Goal: Information Seeking & Learning: Learn about a topic

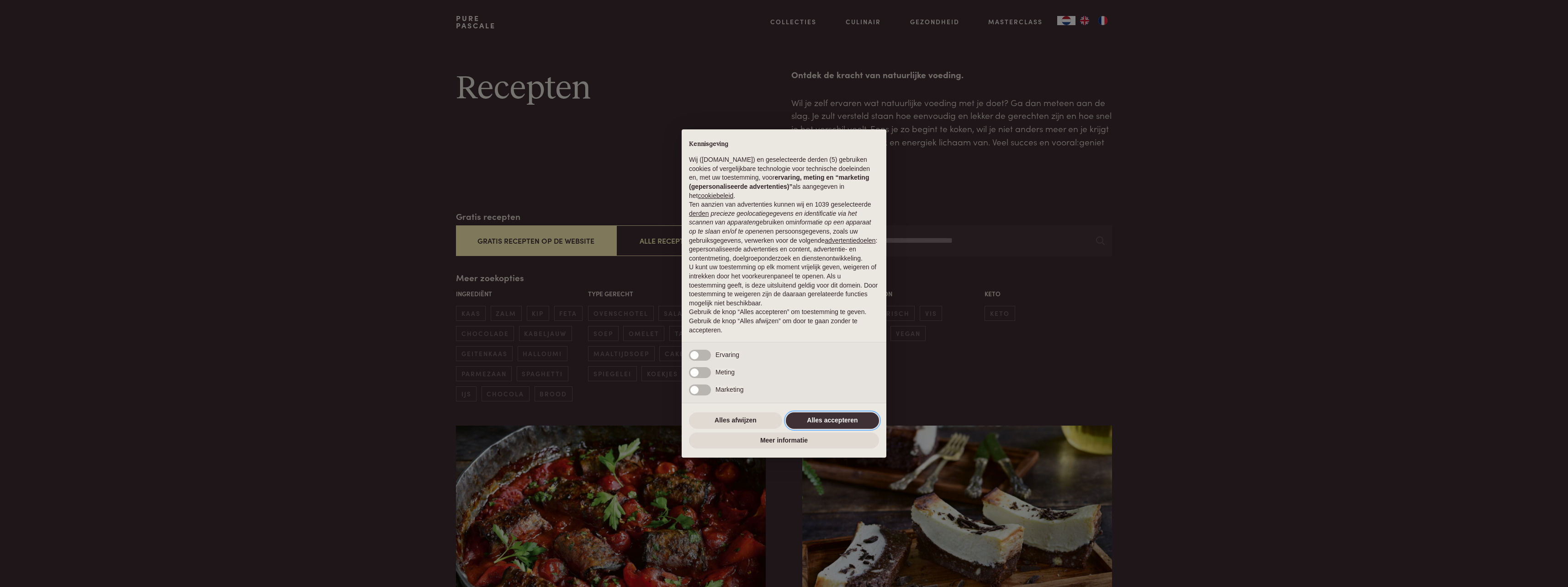
click at [814, 423] on button "Alles accepteren" at bounding box center [832, 420] width 93 height 16
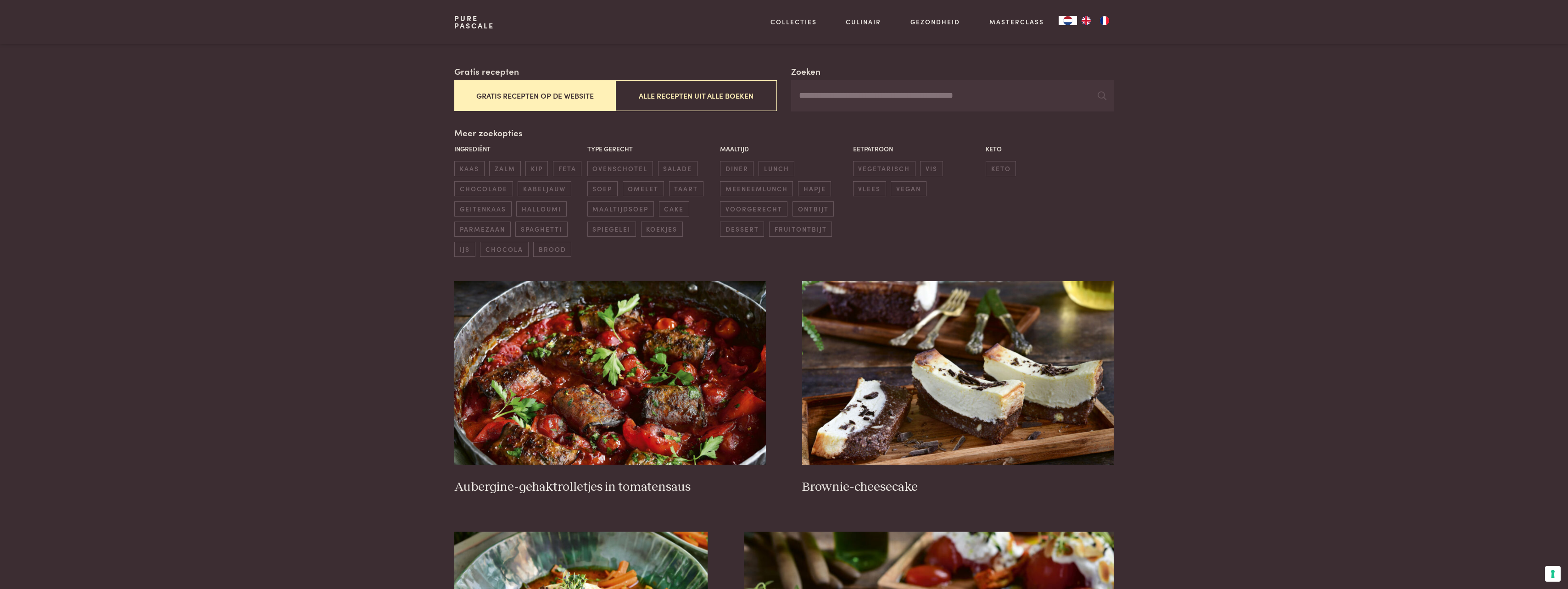
scroll to position [183, 0]
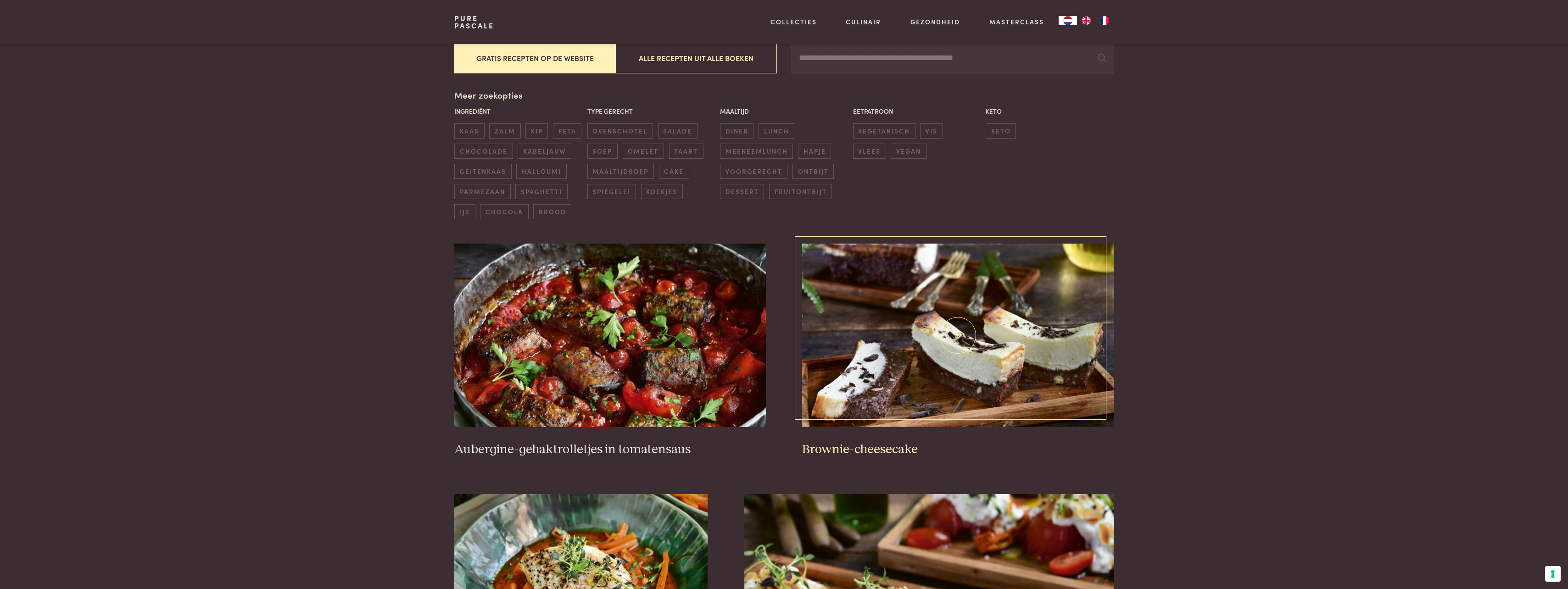
click at [957, 357] on img at bounding box center [957, 335] width 311 height 183
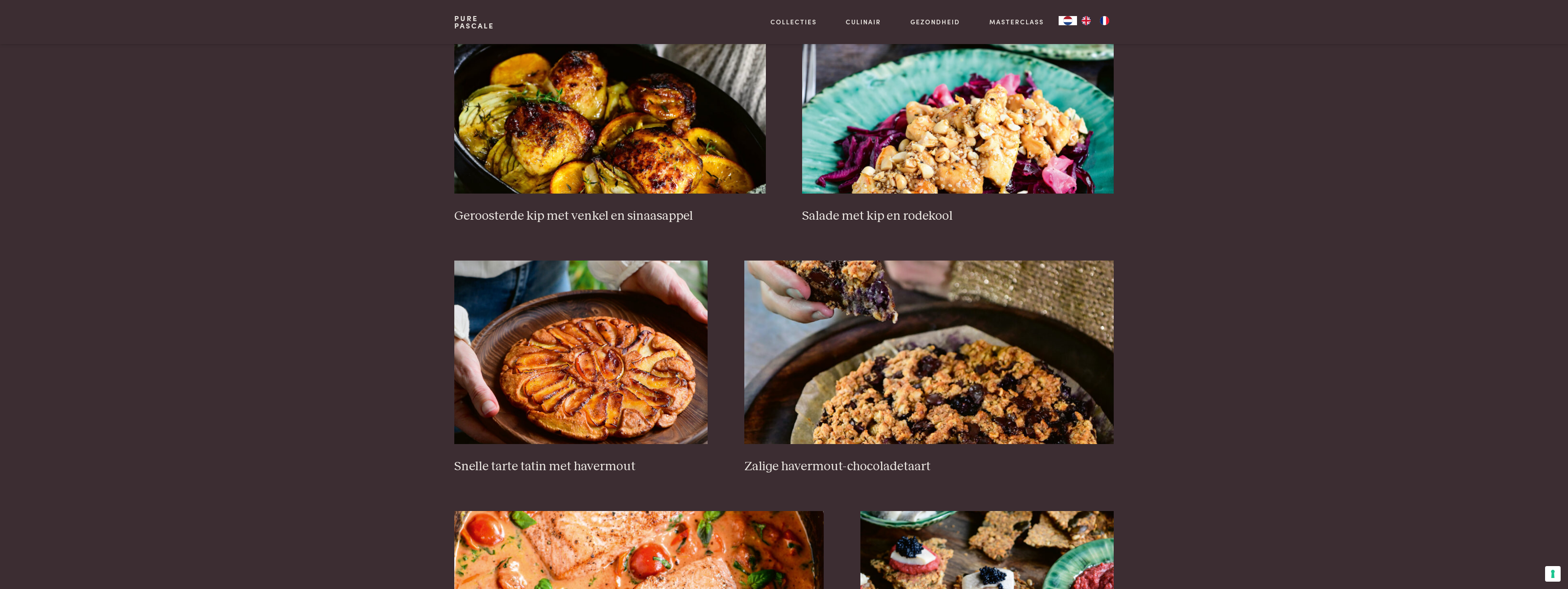
scroll to position [1193, 0]
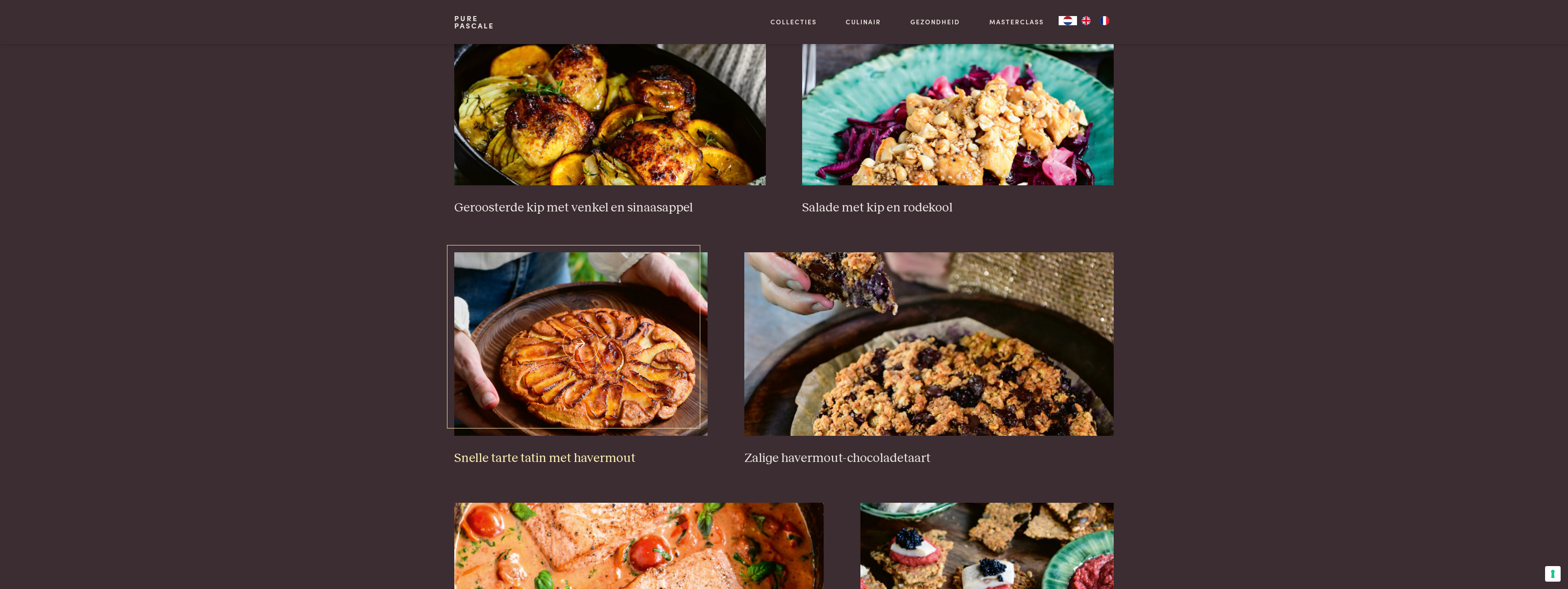
click at [691, 370] on img at bounding box center [581, 344] width 253 height 183
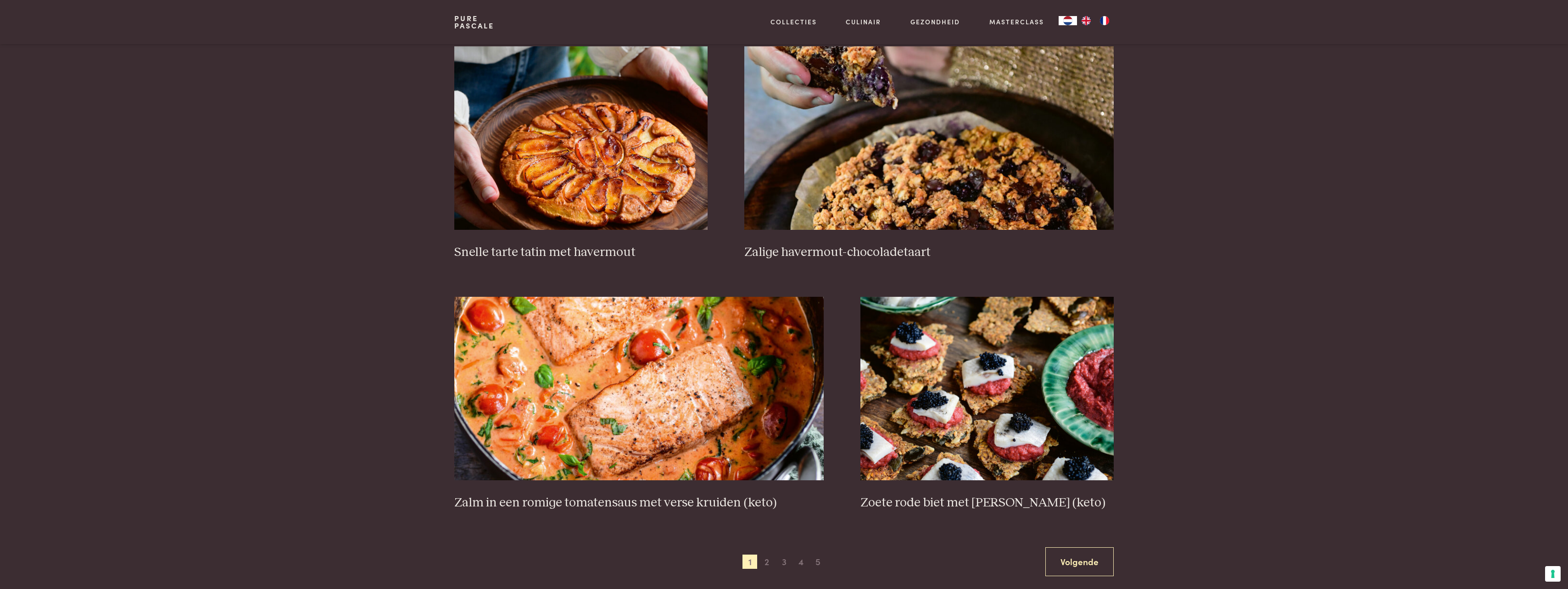
scroll to position [1422, 0]
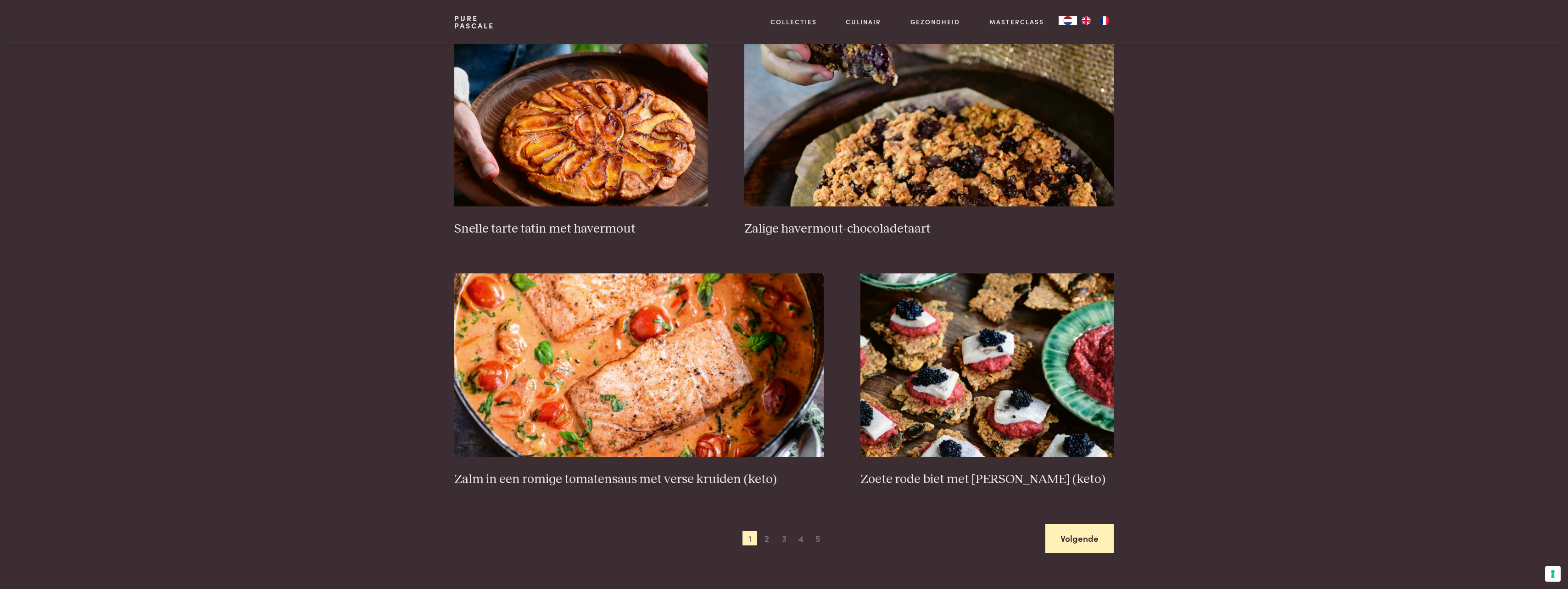
click at [1108, 529] on link "Volgende" at bounding box center [1080, 538] width 68 height 29
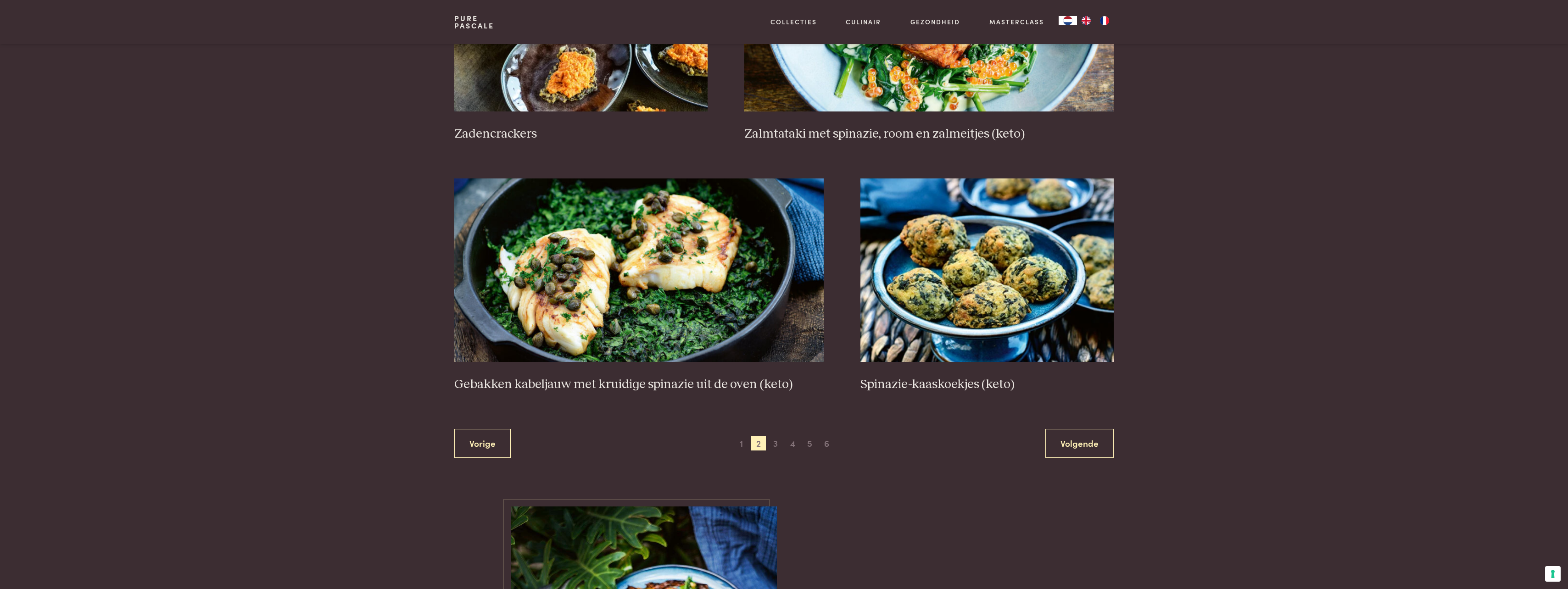
scroll to position [1540, 0]
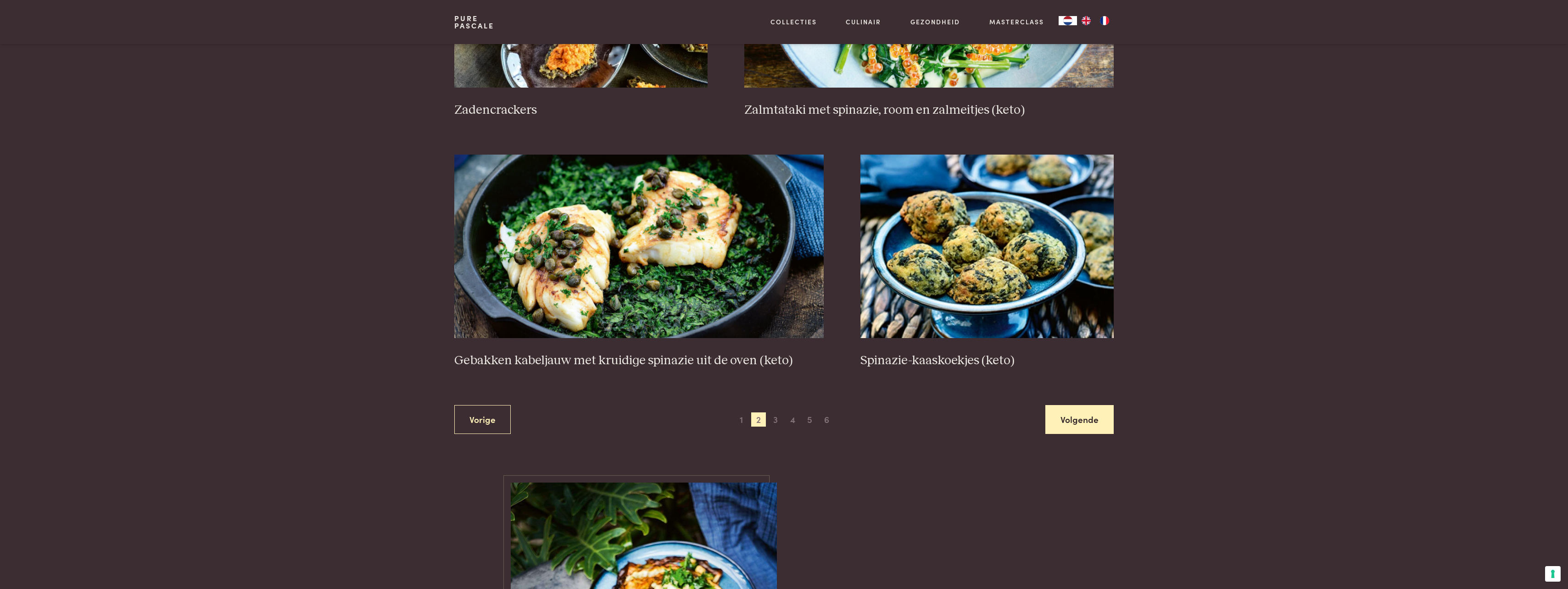
click at [1096, 424] on link "Volgende" at bounding box center [1080, 419] width 68 height 29
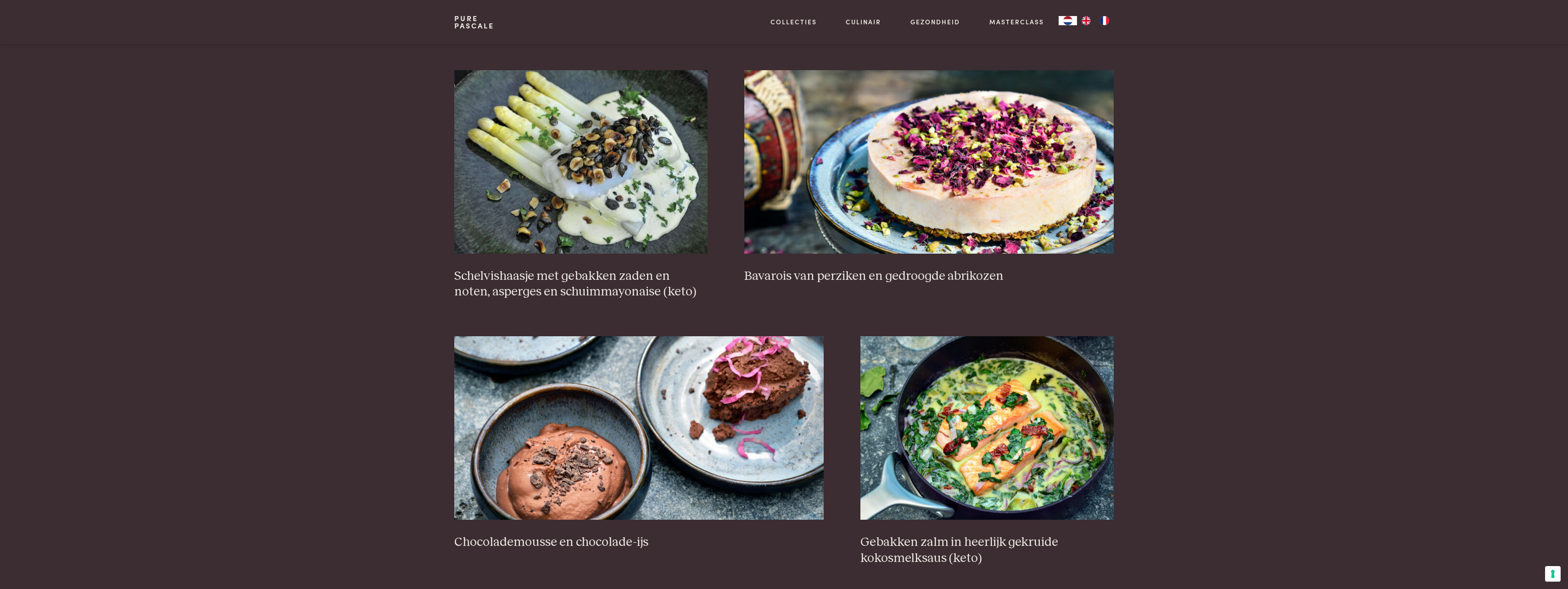
scroll to position [669, 0]
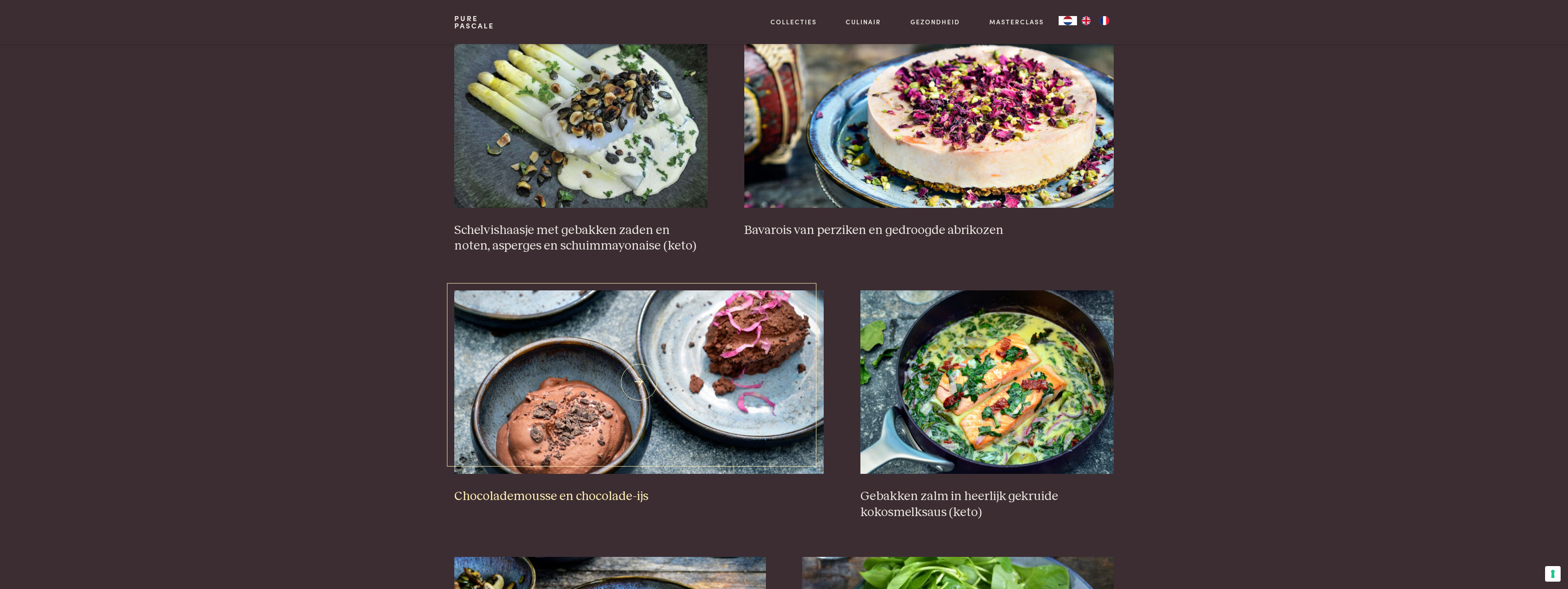
click at [621, 414] on img at bounding box center [639, 382] width 369 height 183
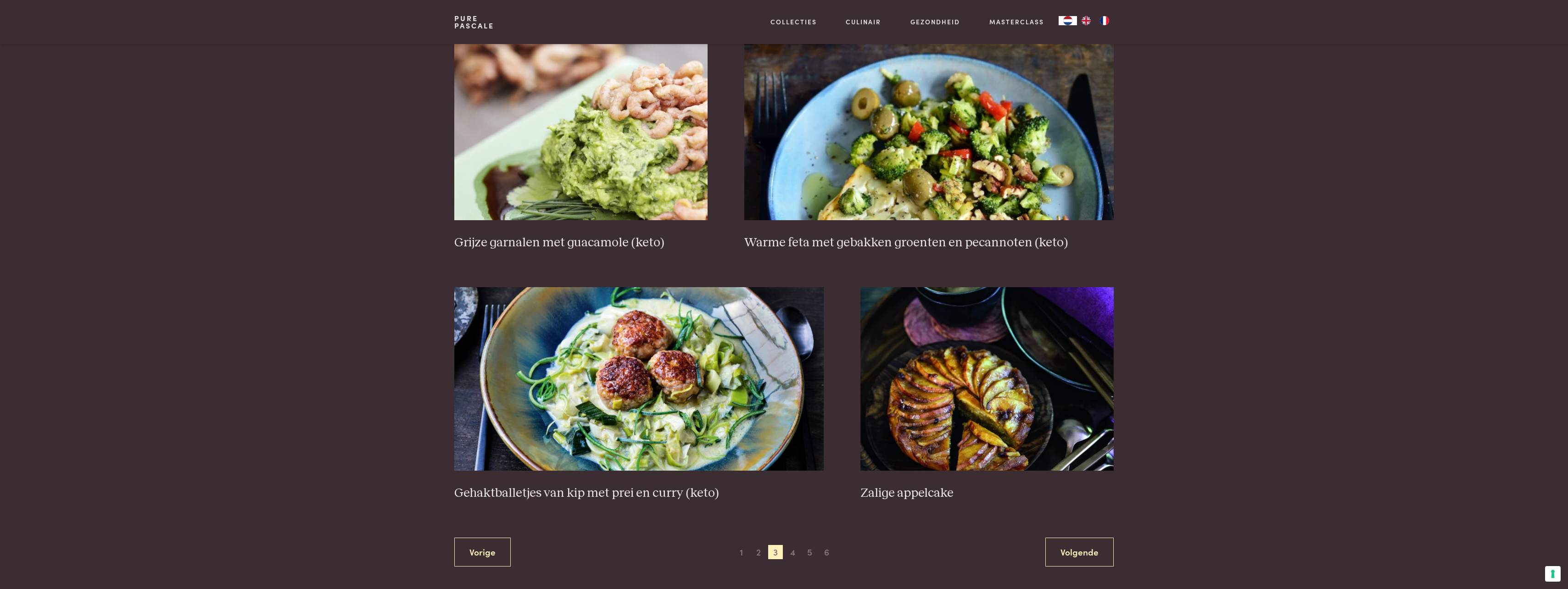
scroll to position [1494, 0]
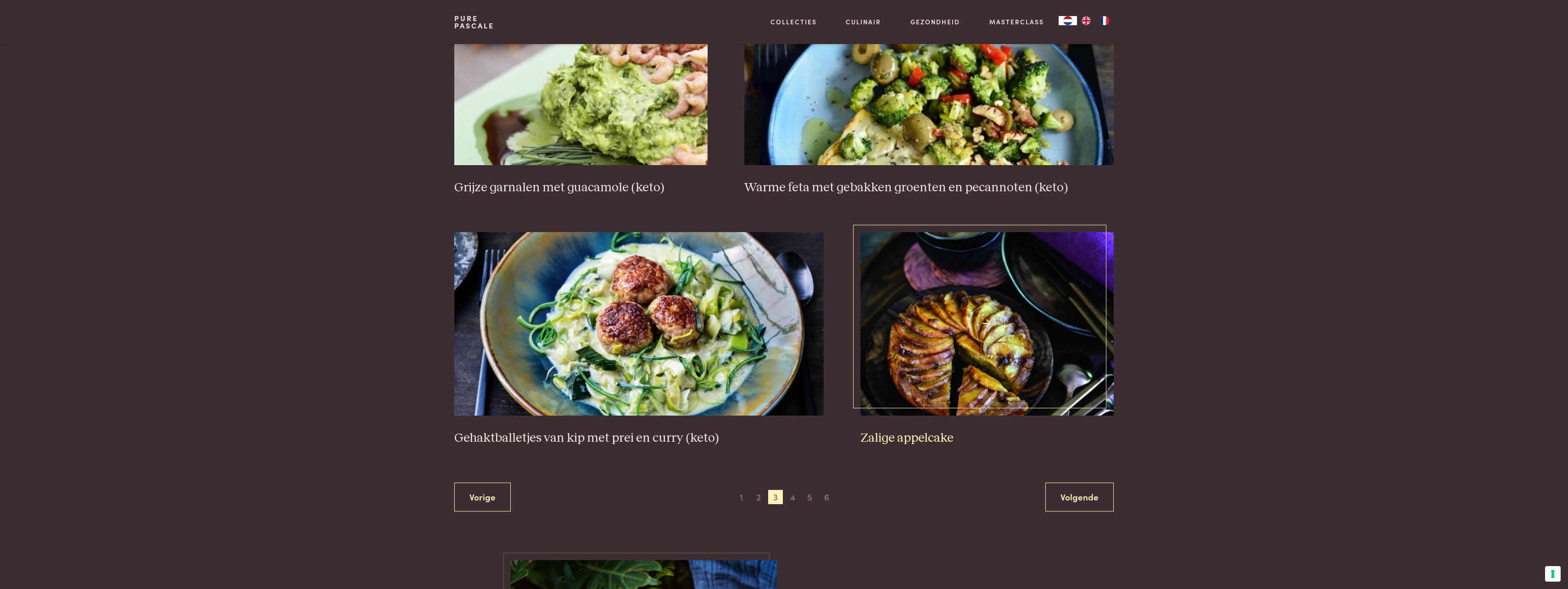
click at [1045, 390] on img at bounding box center [987, 324] width 253 height 183
click at [1075, 502] on link "Volgende" at bounding box center [1080, 497] width 68 height 29
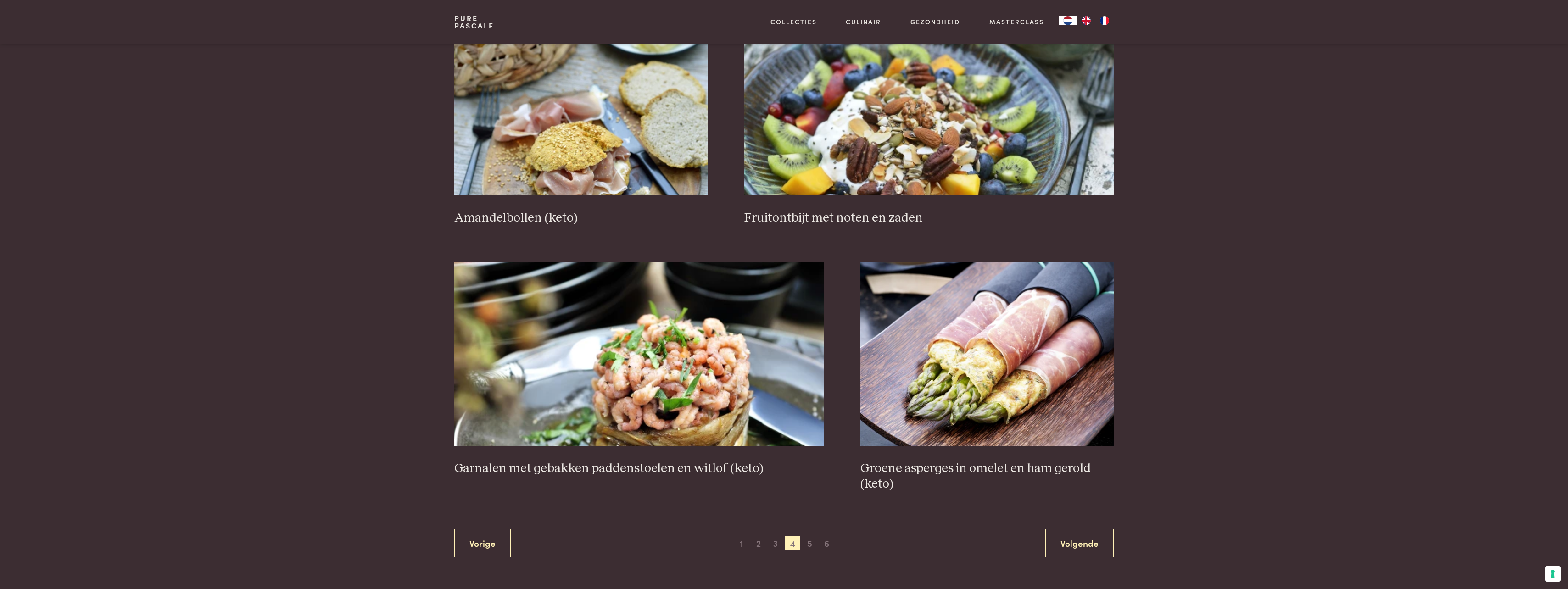
scroll to position [1449, 0]
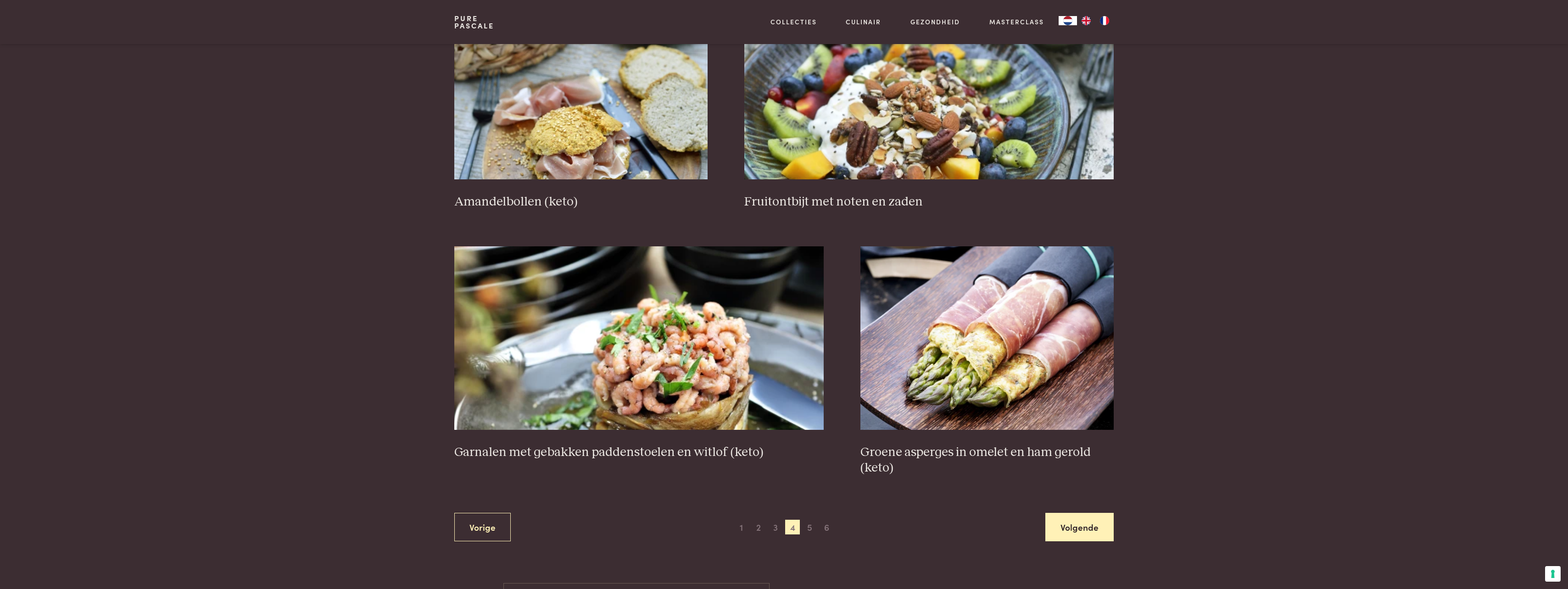
click at [1087, 518] on link "Volgende" at bounding box center [1080, 527] width 68 height 29
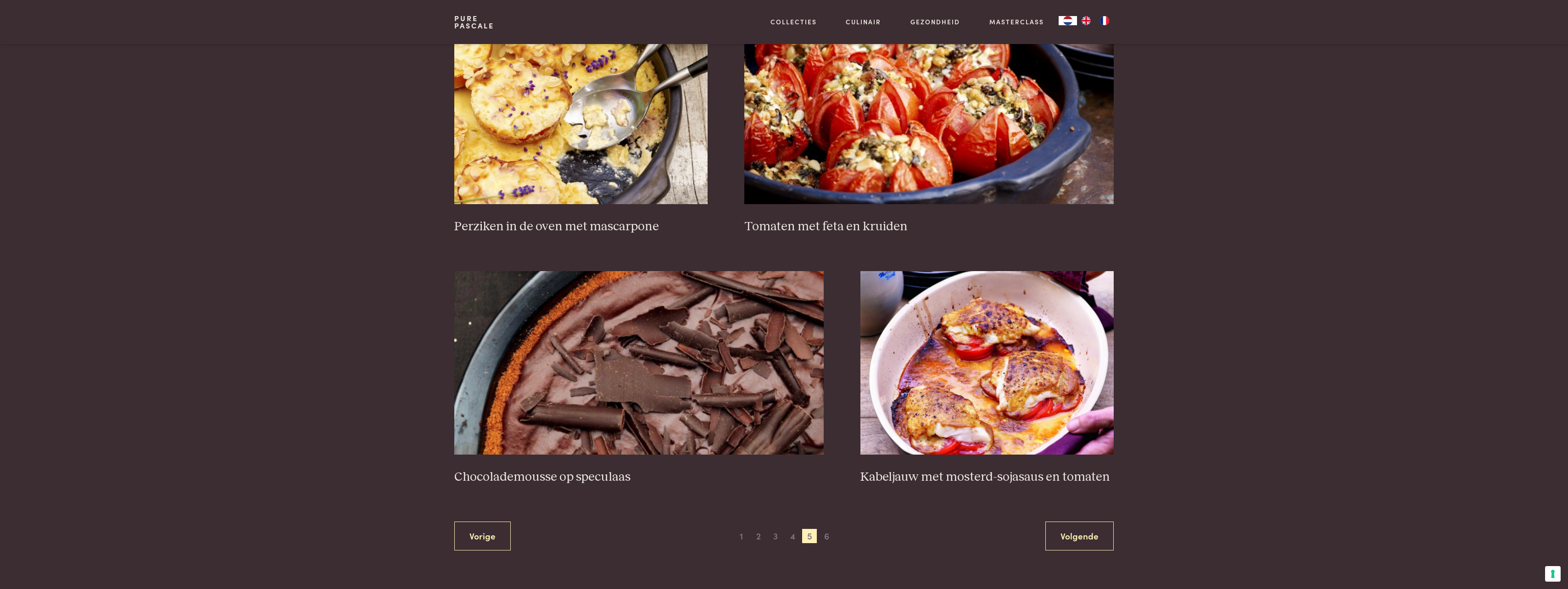
scroll to position [1449, 0]
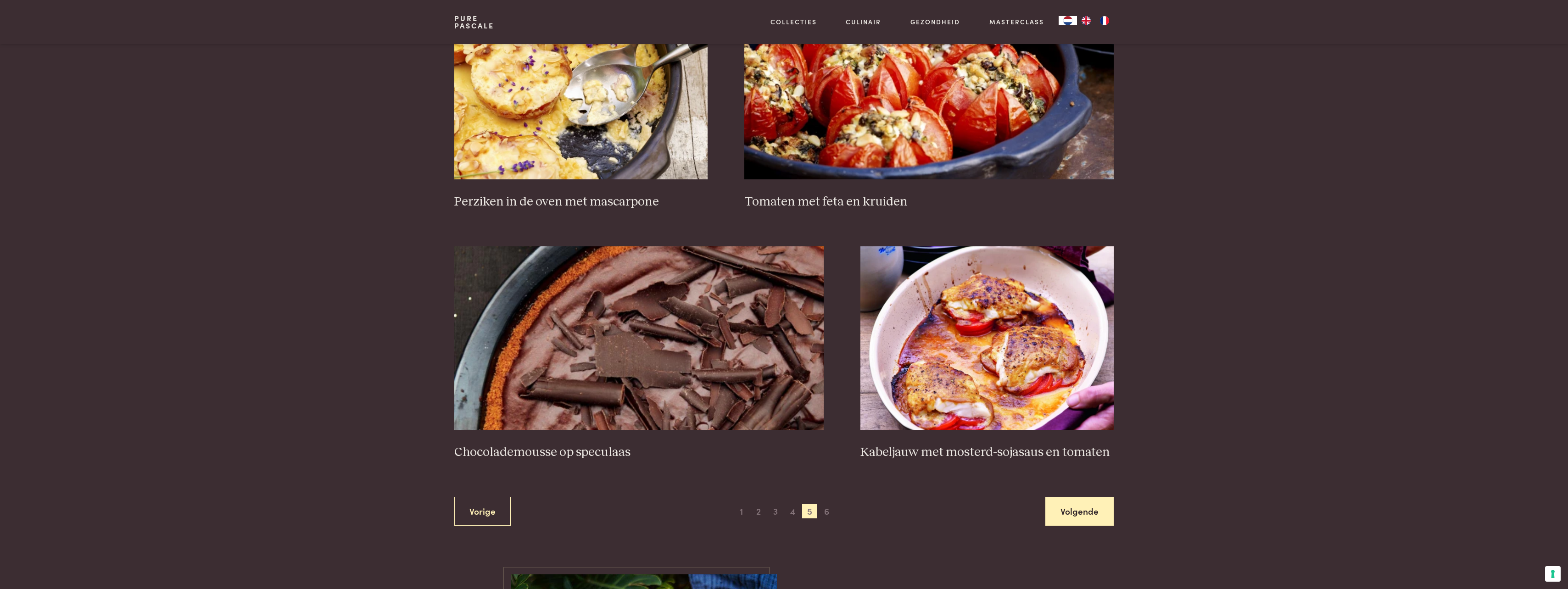
click at [1088, 505] on link "Volgende" at bounding box center [1080, 511] width 68 height 29
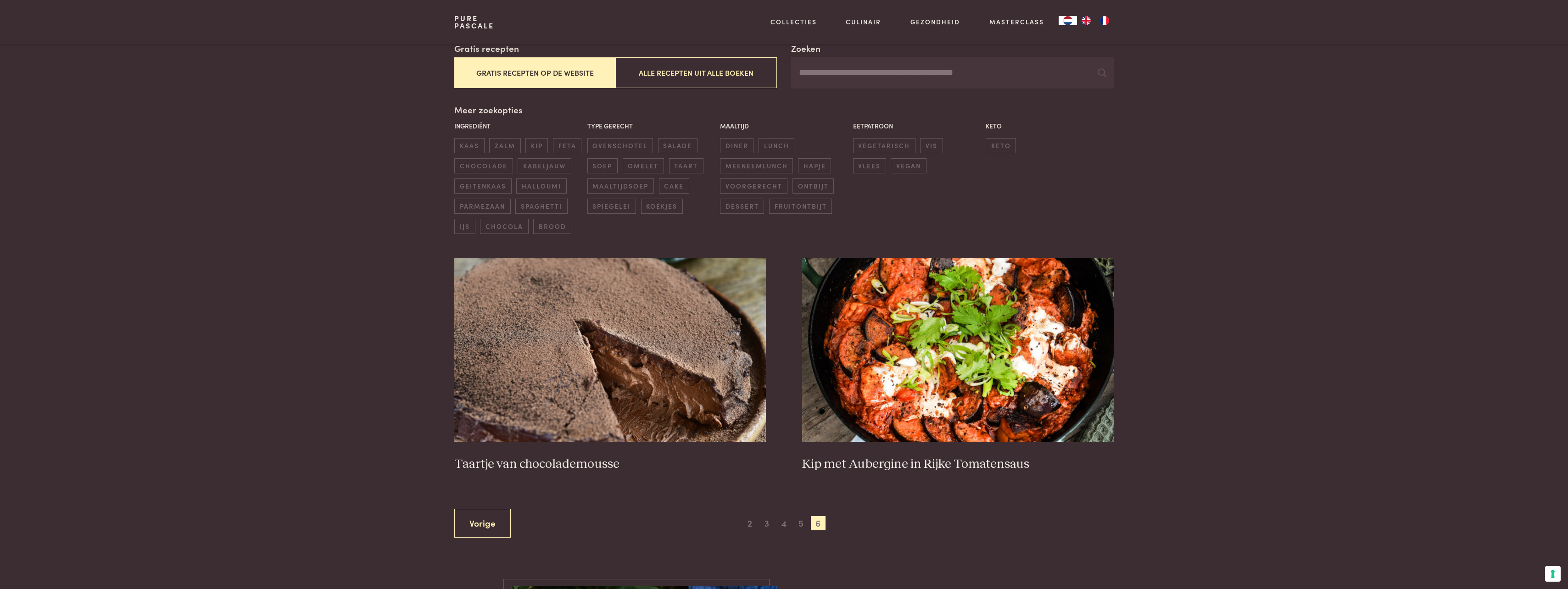
scroll to position [164, 0]
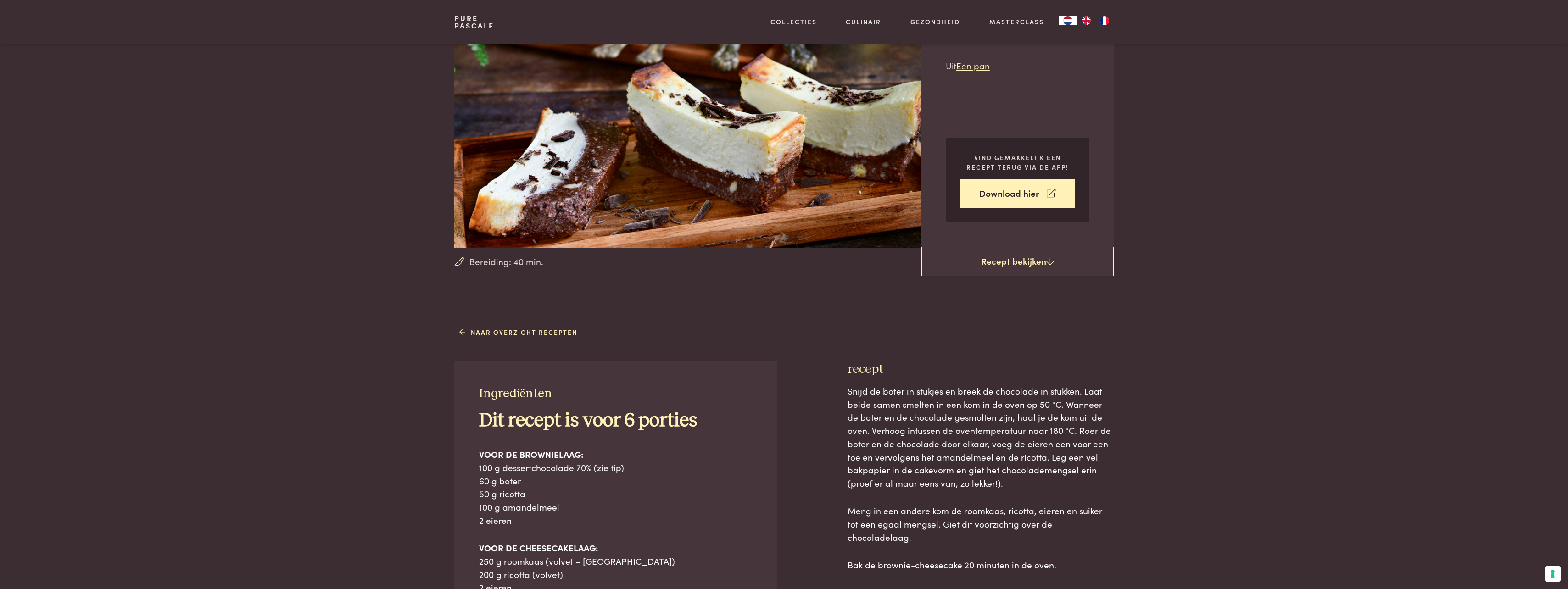
scroll to position [92, 0]
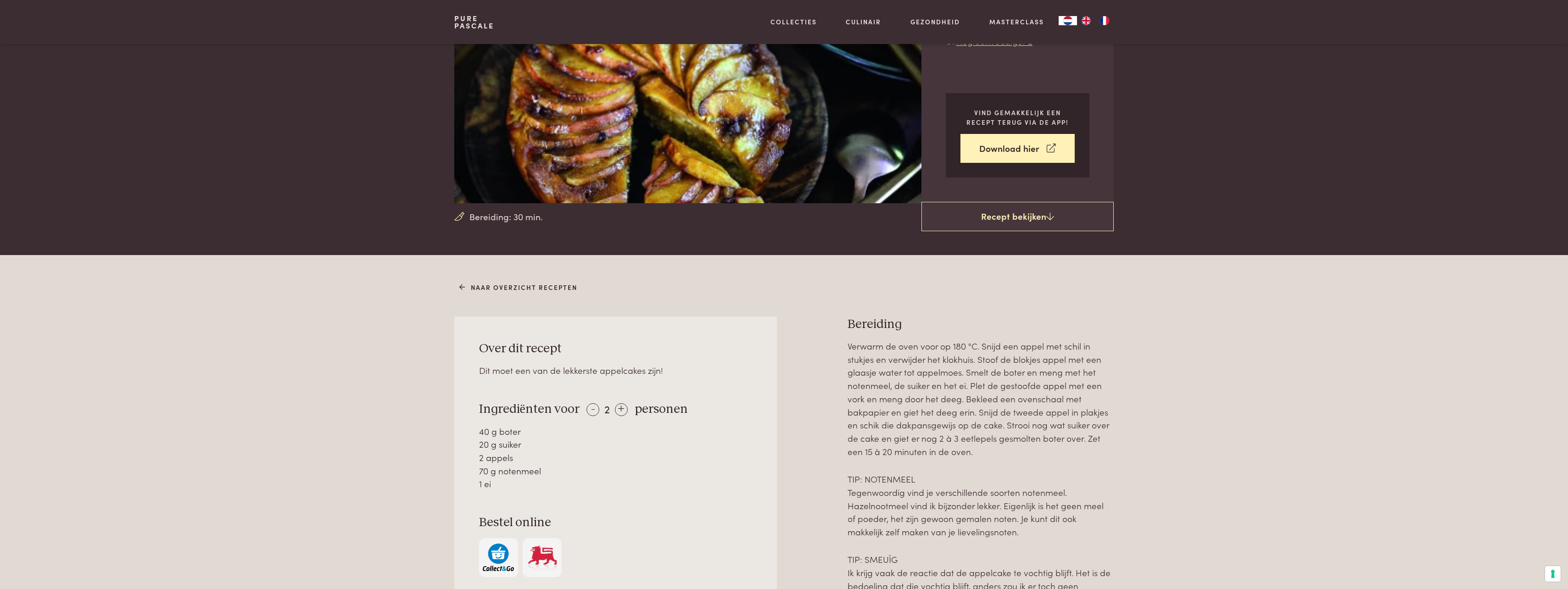
scroll to position [137, 0]
